Goal: Task Accomplishment & Management: Use online tool/utility

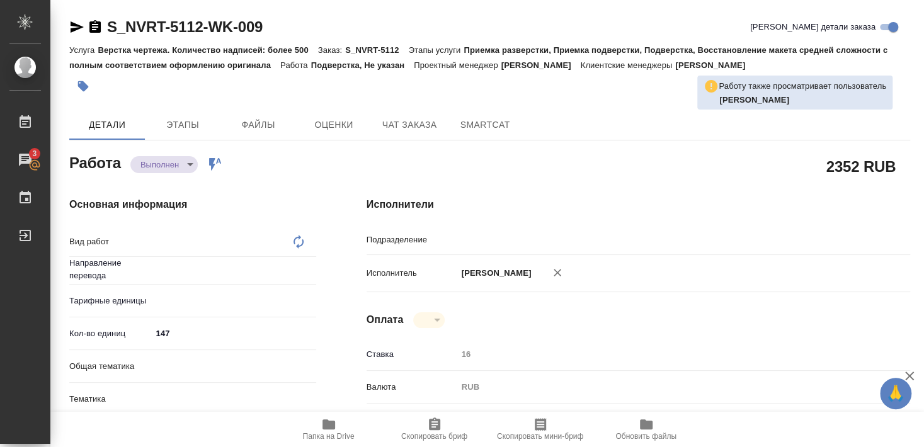
type textarea "x"
type textarea "Подверстка"
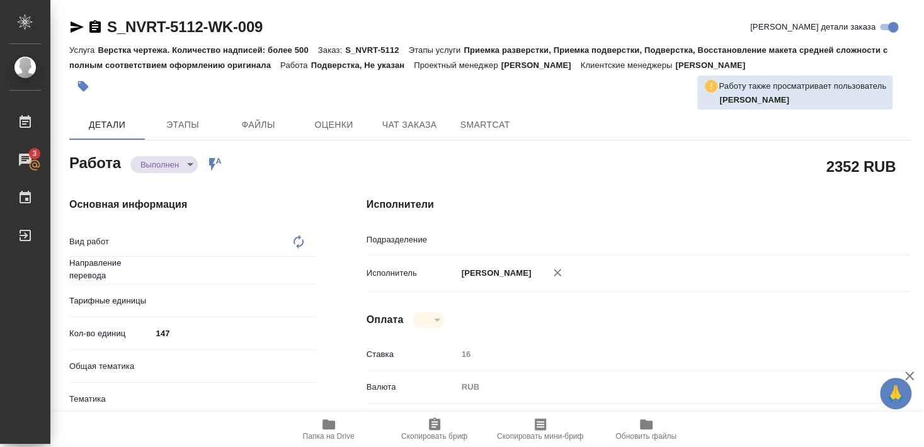
type textarea "x"
type input "Не указан"
type input "DTPlight"
type textarea "x"
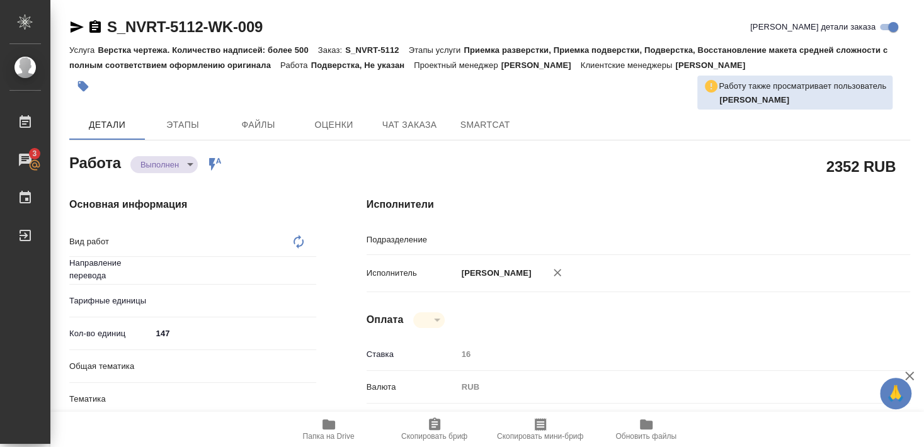
type textarea "x"
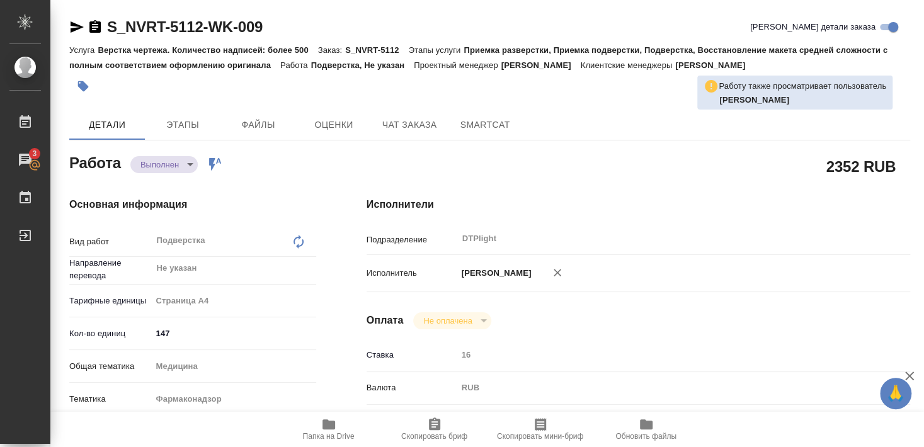
type textarea "x"
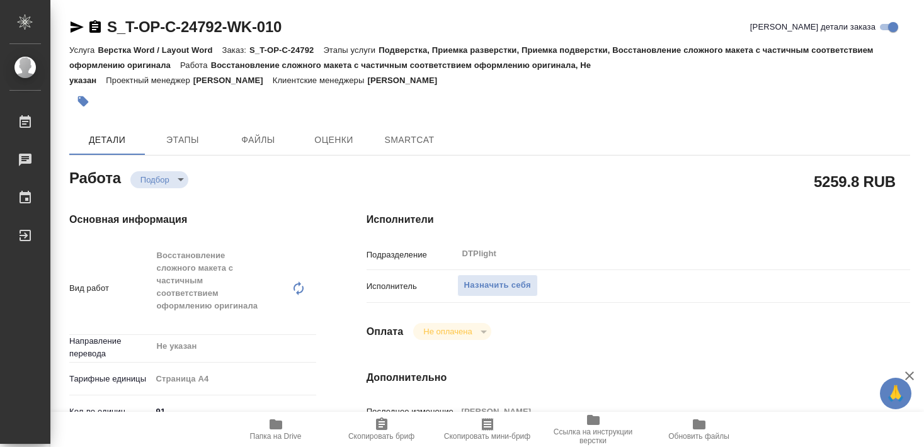
type textarea "x"
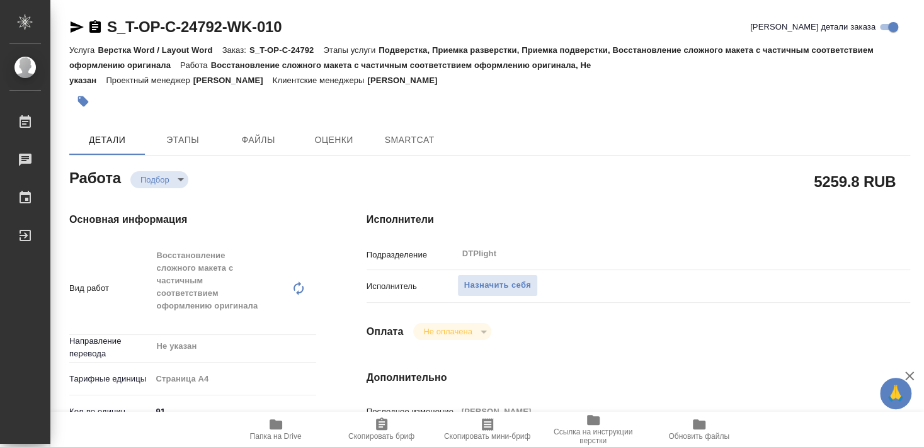
type textarea "x"
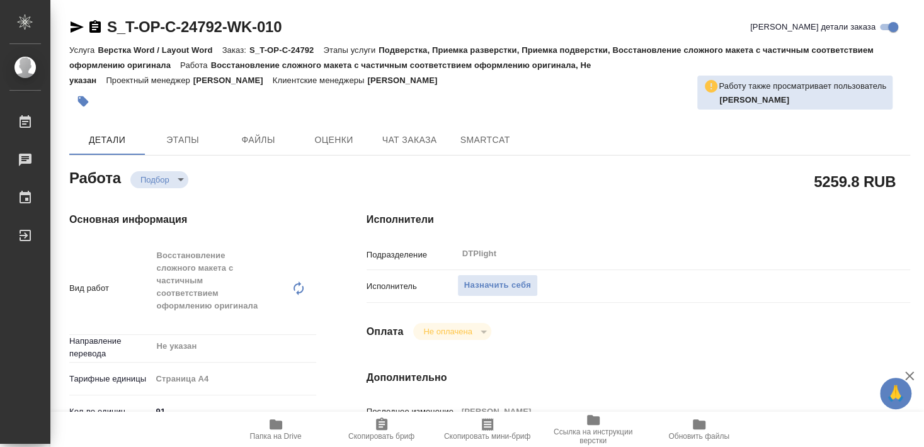
type textarea "x"
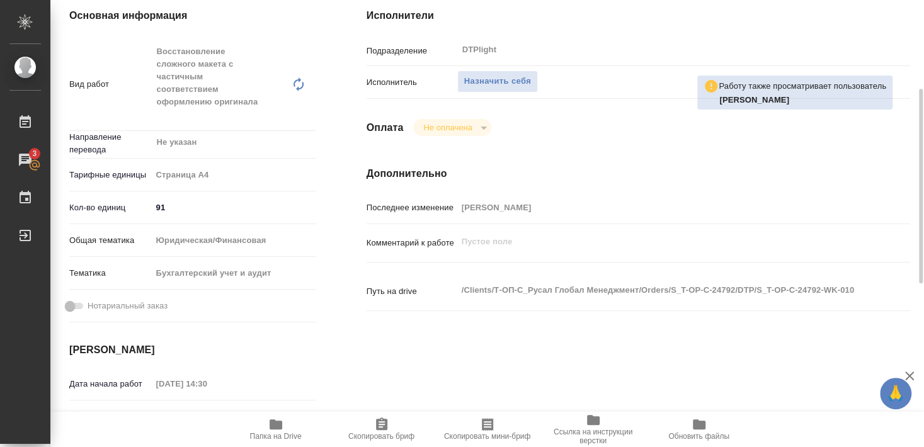
scroll to position [272, 0]
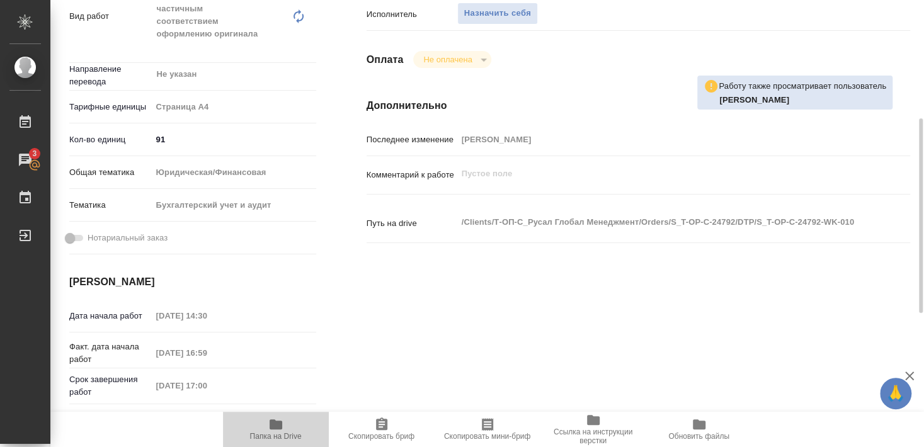
click at [272, 429] on icon "button" at bounding box center [276, 425] width 13 height 10
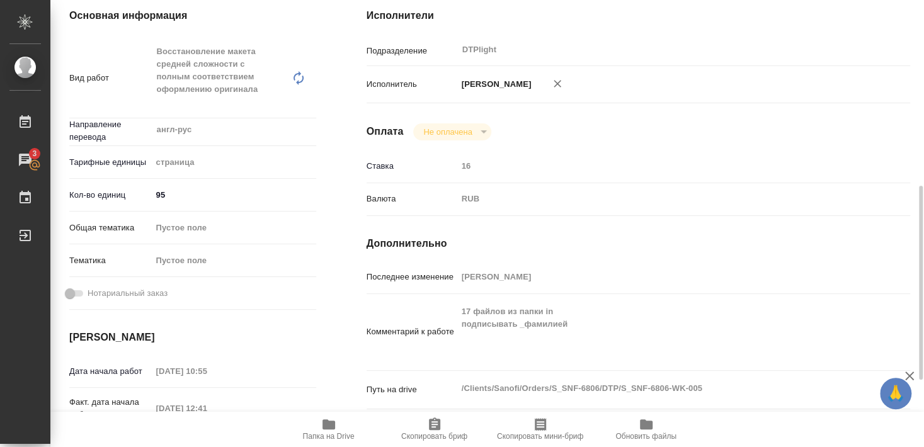
scroll to position [272, 0]
